Goal: Task Accomplishment & Management: Manage account settings

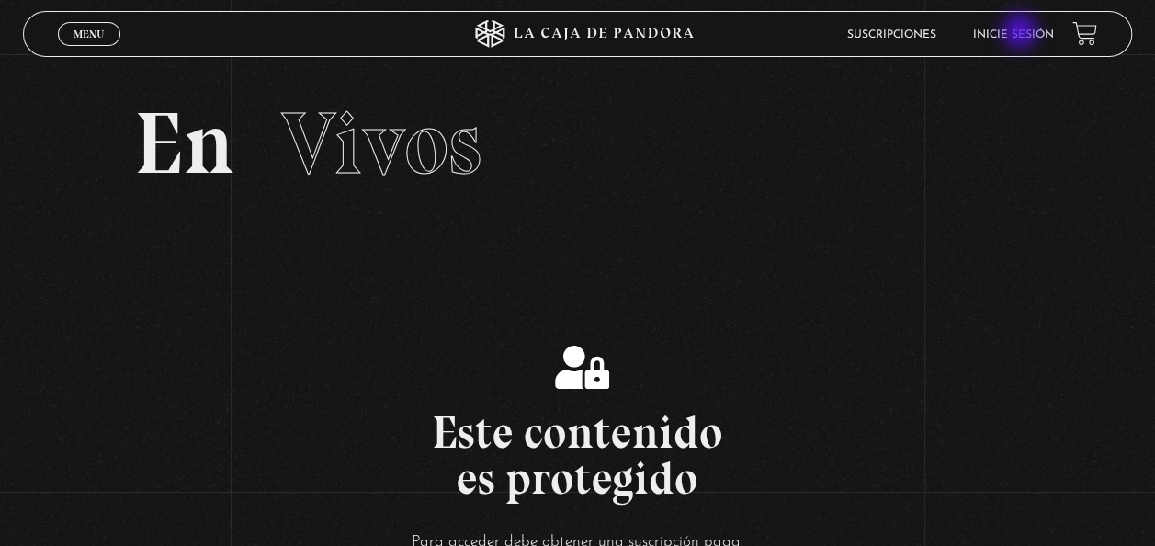
click at [1022, 33] on link "Inicie sesión" at bounding box center [1013, 34] width 81 height 11
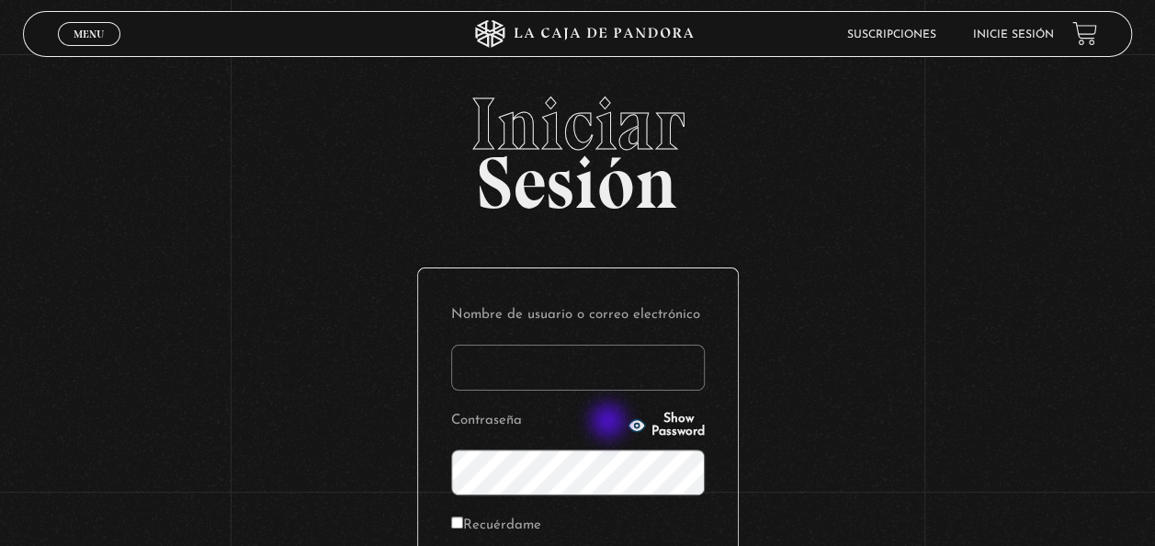
type input "[EMAIL_ADDRESS][DOMAIN_NAME]"
click at [635, 423] on circle "button" at bounding box center [637, 425] width 5 height 5
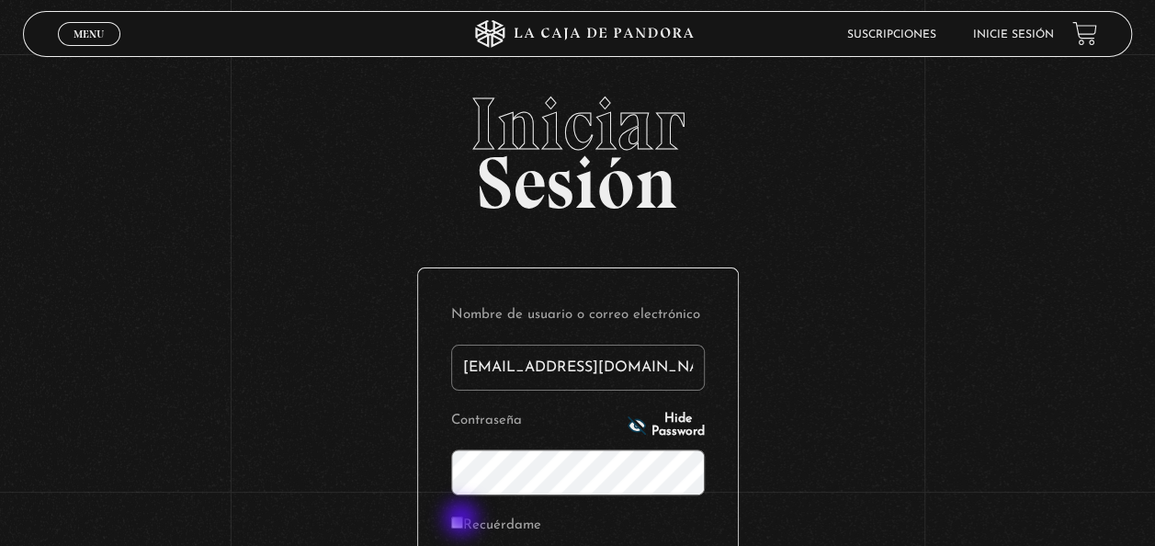
click at [463, 520] on input "Recuérdame" at bounding box center [457, 522] width 12 height 12
checkbox input "true"
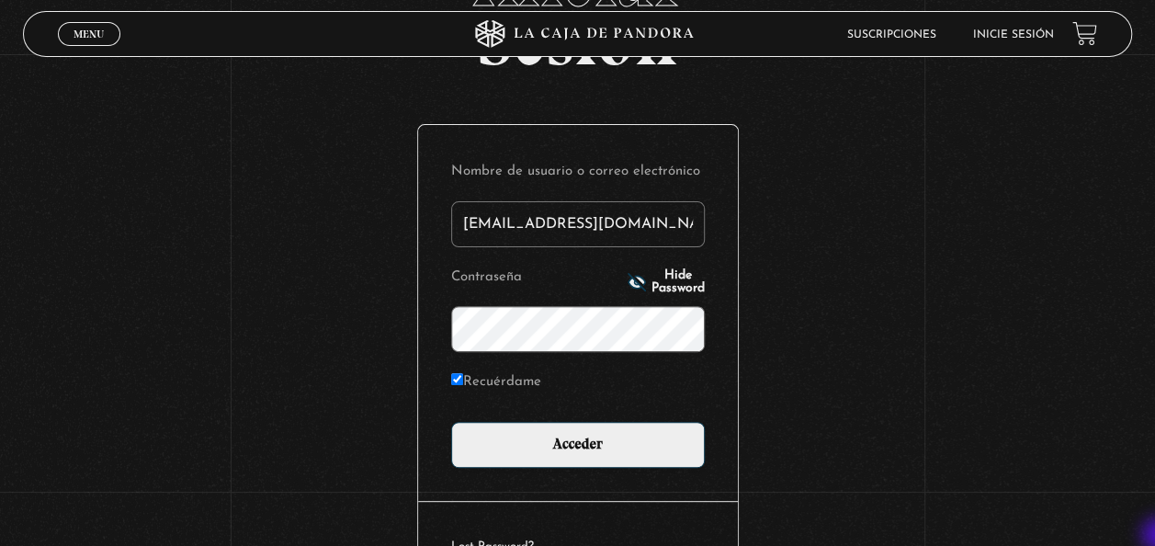
scroll to position [147, 0]
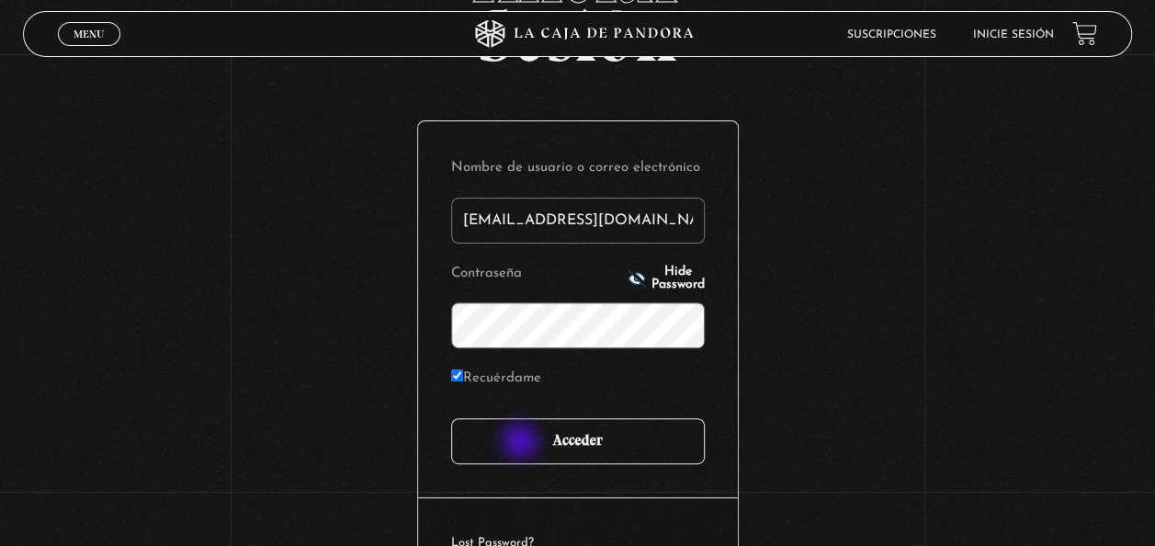
click at [522, 443] on input "Acceder" at bounding box center [578, 441] width 254 height 46
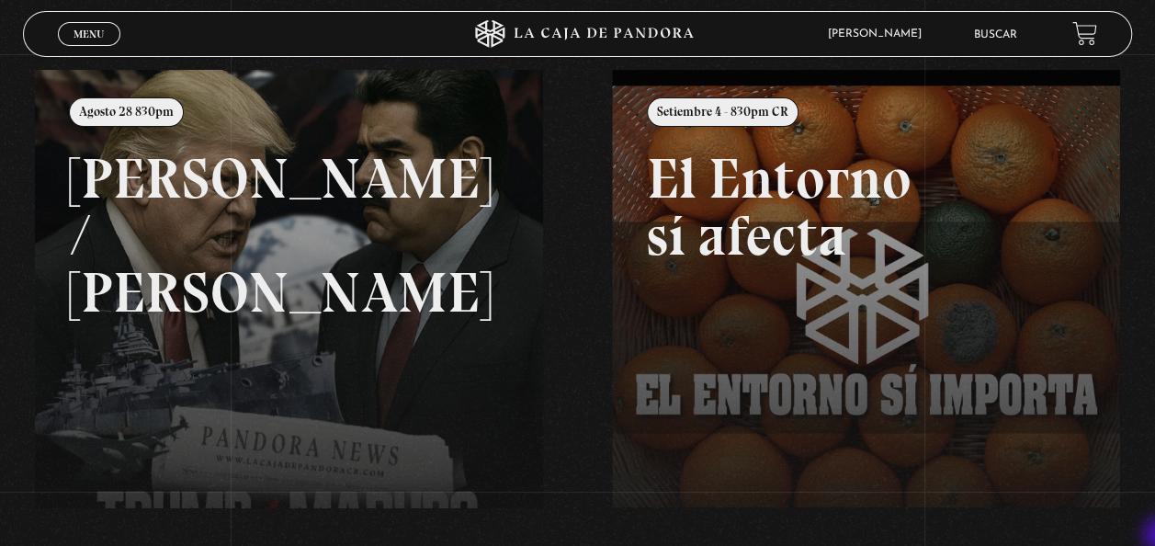
scroll to position [221, 0]
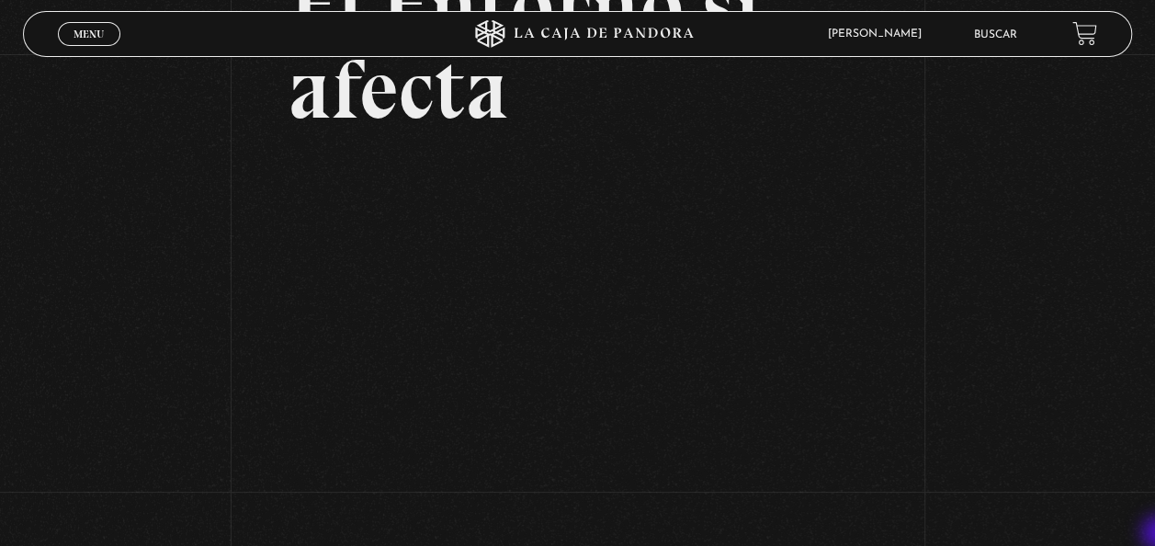
scroll to position [221, 0]
